Goal: Task Accomplishment & Management: Use online tool/utility

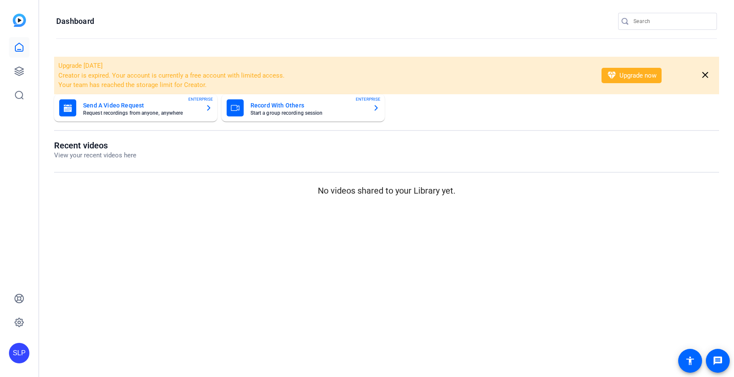
click at [221, 250] on mat-sidenav-content "Dashboard Upgrade [DATE] Creator is expired. Your account is currently a free a…" at bounding box center [386, 188] width 695 height 377
click at [18, 69] on icon at bounding box center [19, 71] width 10 height 10
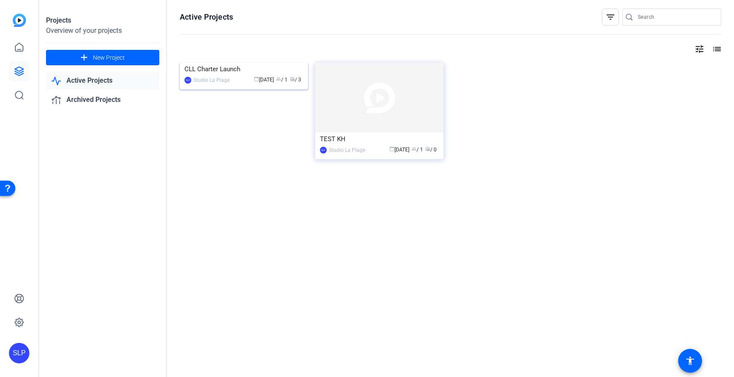
click at [257, 63] on img at bounding box center [244, 63] width 128 height 0
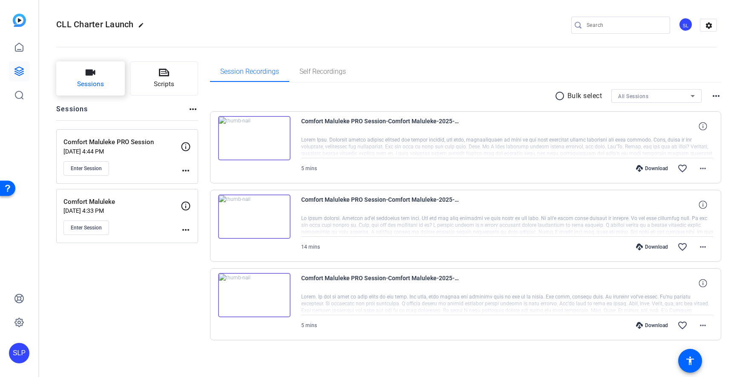
scroll to position [1, 0]
click at [88, 80] on span "Sessions" at bounding box center [90, 83] width 27 height 10
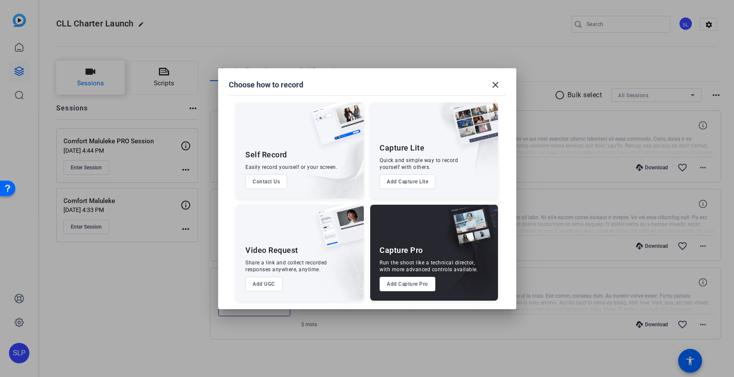
scroll to position [0, 0]
click at [404, 283] on button "Add Capture Pro" at bounding box center [408, 283] width 56 height 14
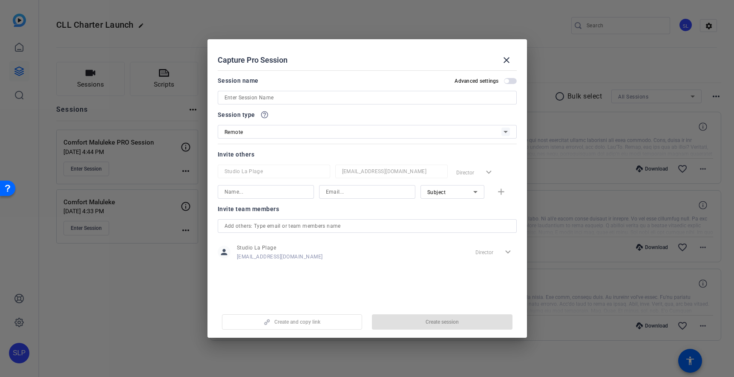
click at [250, 97] on input at bounding box center [366, 97] width 285 height 10
paste input "[PERSON_NAME]"
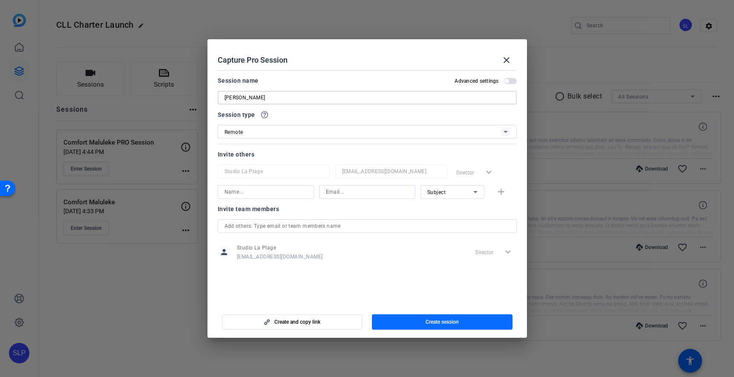
type input "[PERSON_NAME]"
click at [403, 326] on span "button" at bounding box center [442, 321] width 141 height 20
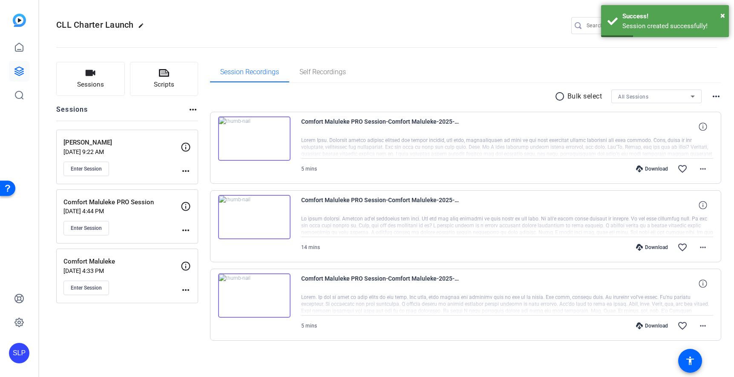
click at [187, 171] on mat-icon "more_horiz" at bounding box center [186, 171] width 10 height 10
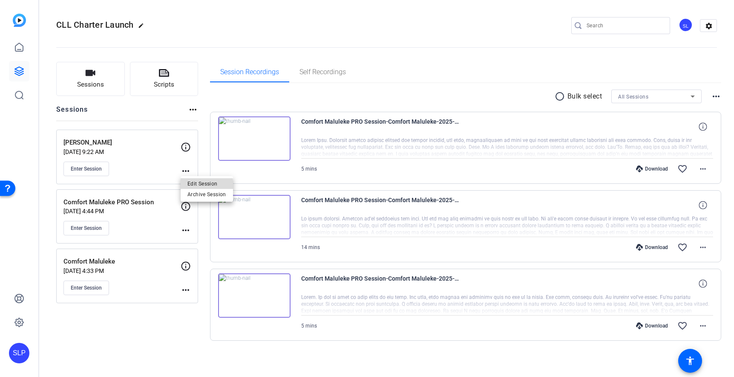
click at [193, 186] on span "Edit Session" at bounding box center [206, 183] width 39 height 10
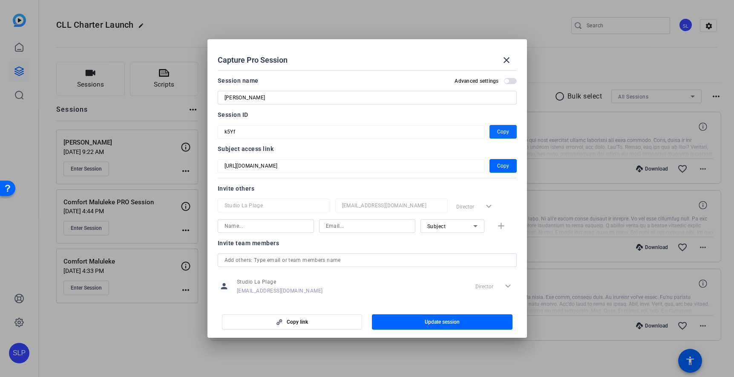
click at [498, 130] on span "Copy" at bounding box center [503, 132] width 12 height 10
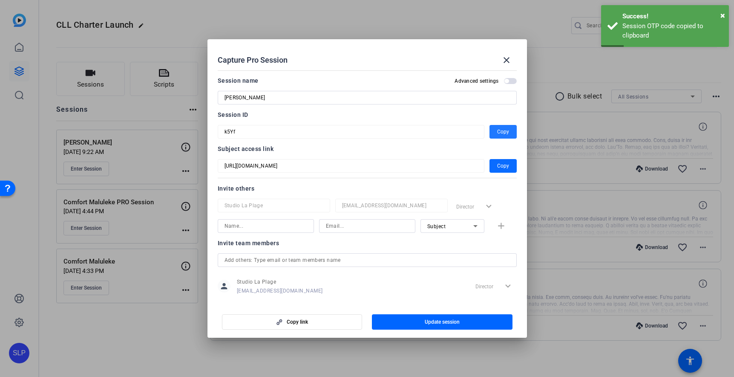
click at [503, 164] on span "Copy" at bounding box center [503, 166] width 12 height 10
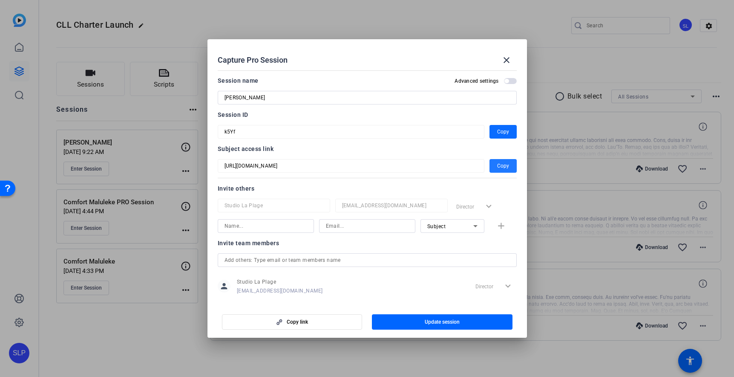
click at [502, 132] on span "Copy" at bounding box center [503, 132] width 12 height 10
